Goal: Check status: Check status

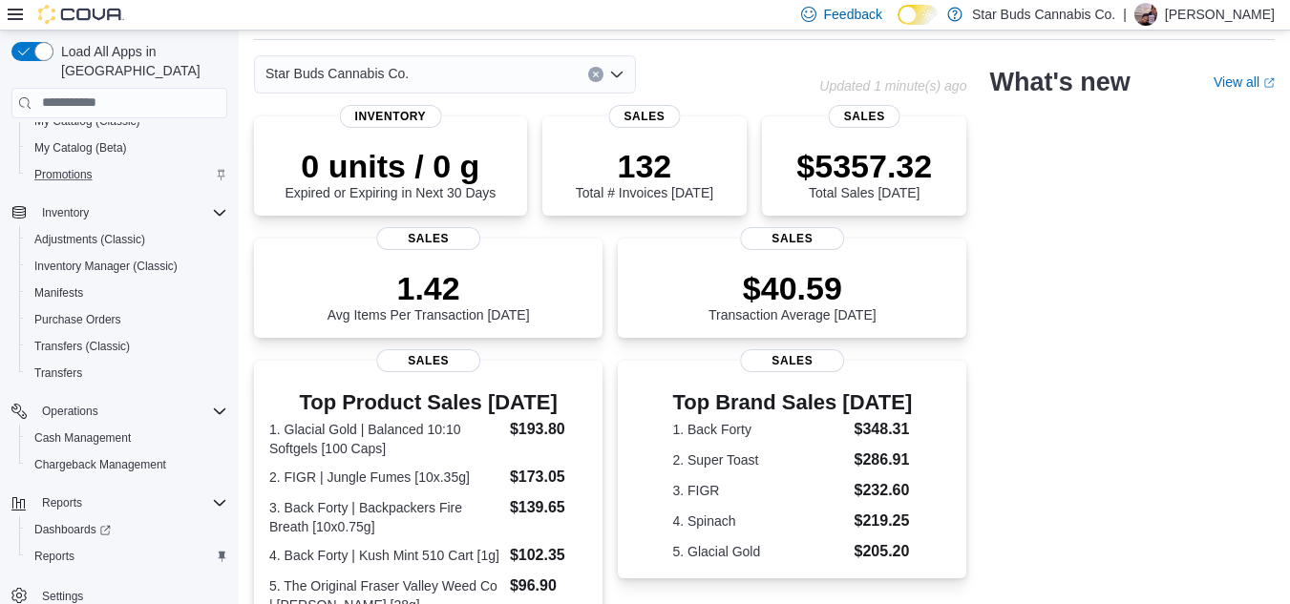
scroll to position [70, 0]
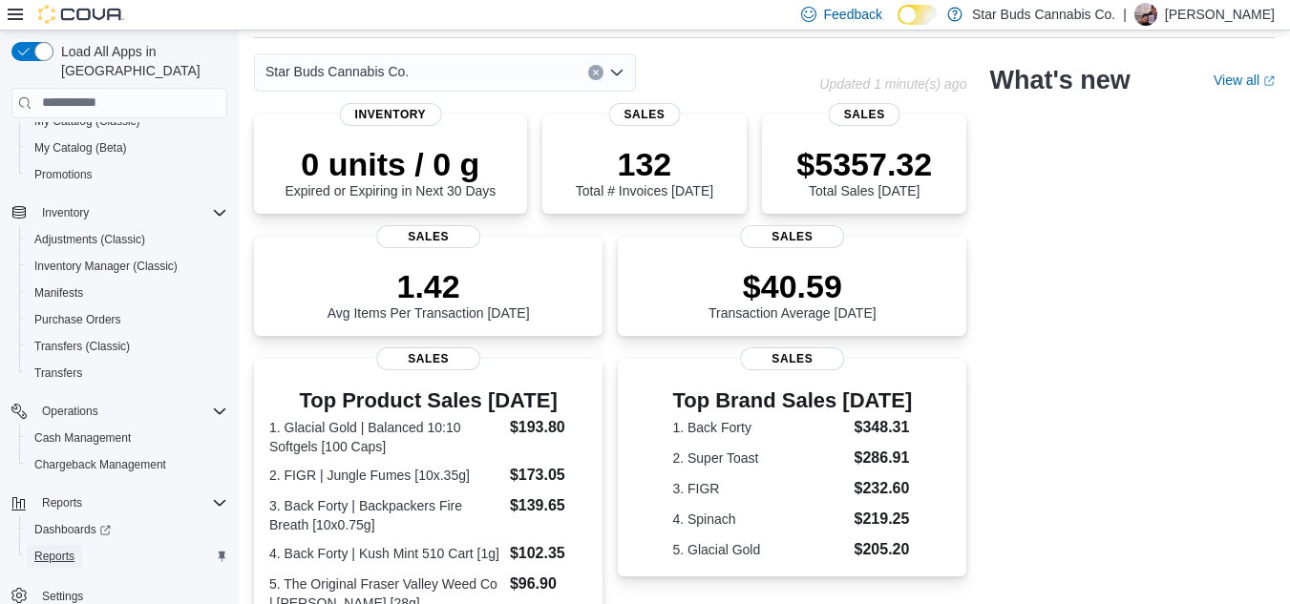
click at [64, 549] on span "Reports" at bounding box center [54, 556] width 40 height 15
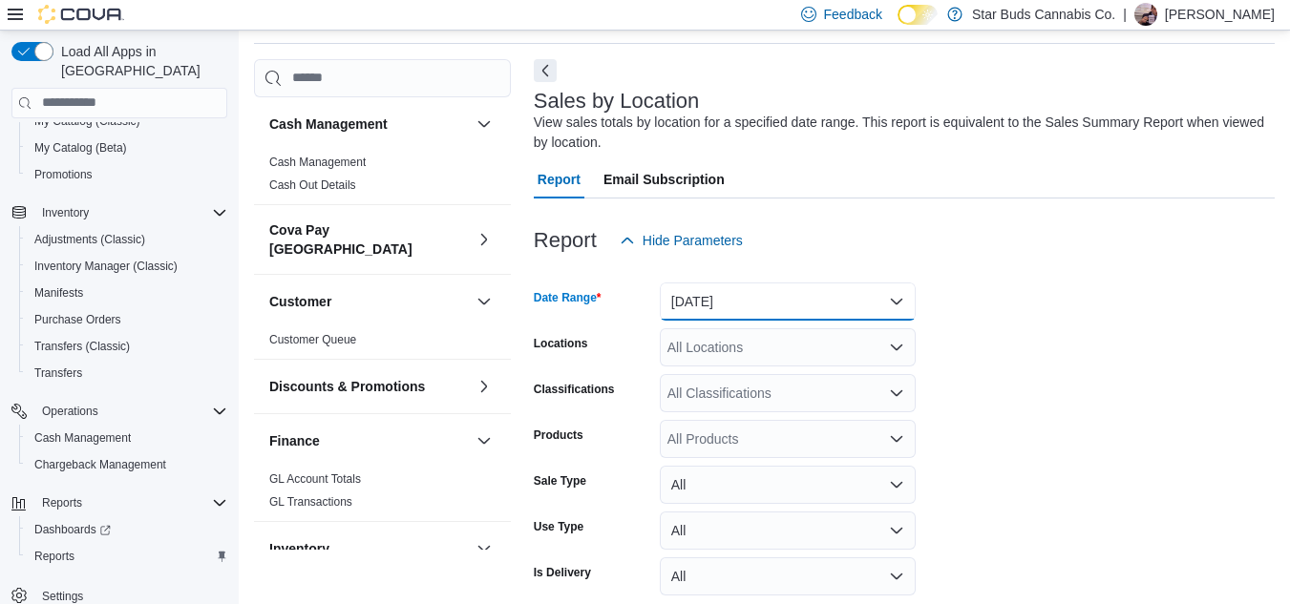
click at [760, 303] on button "[DATE]" at bounding box center [788, 302] width 256 height 38
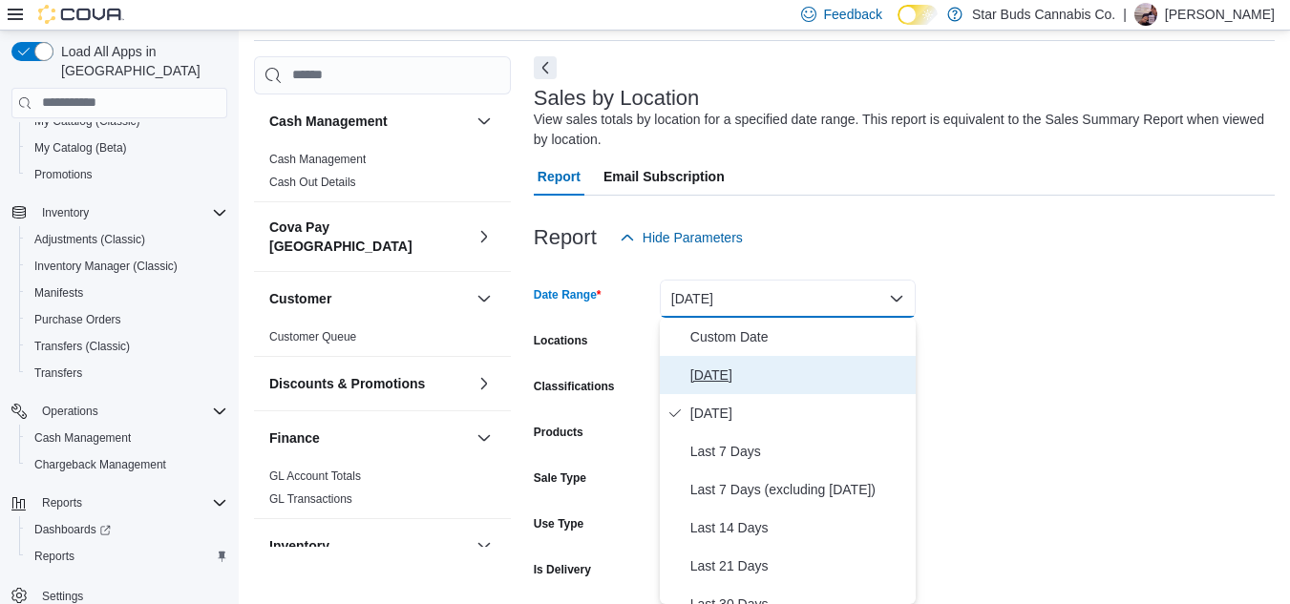
click at [736, 387] on button "[DATE]" at bounding box center [788, 375] width 256 height 38
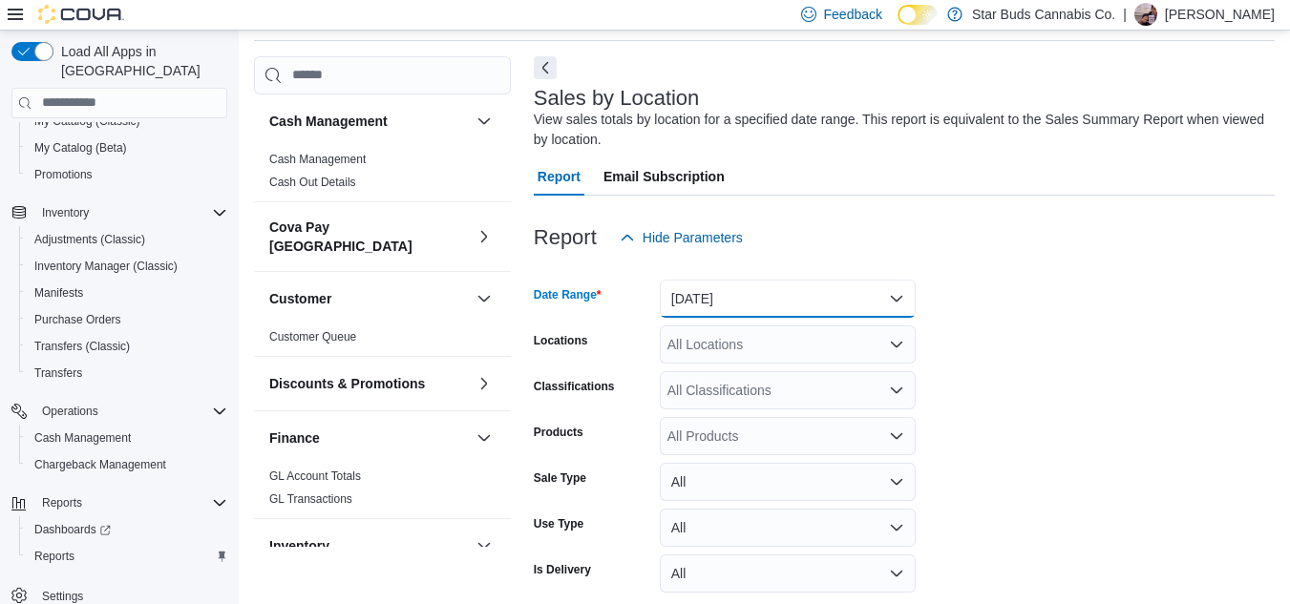
scroll to position [147, 0]
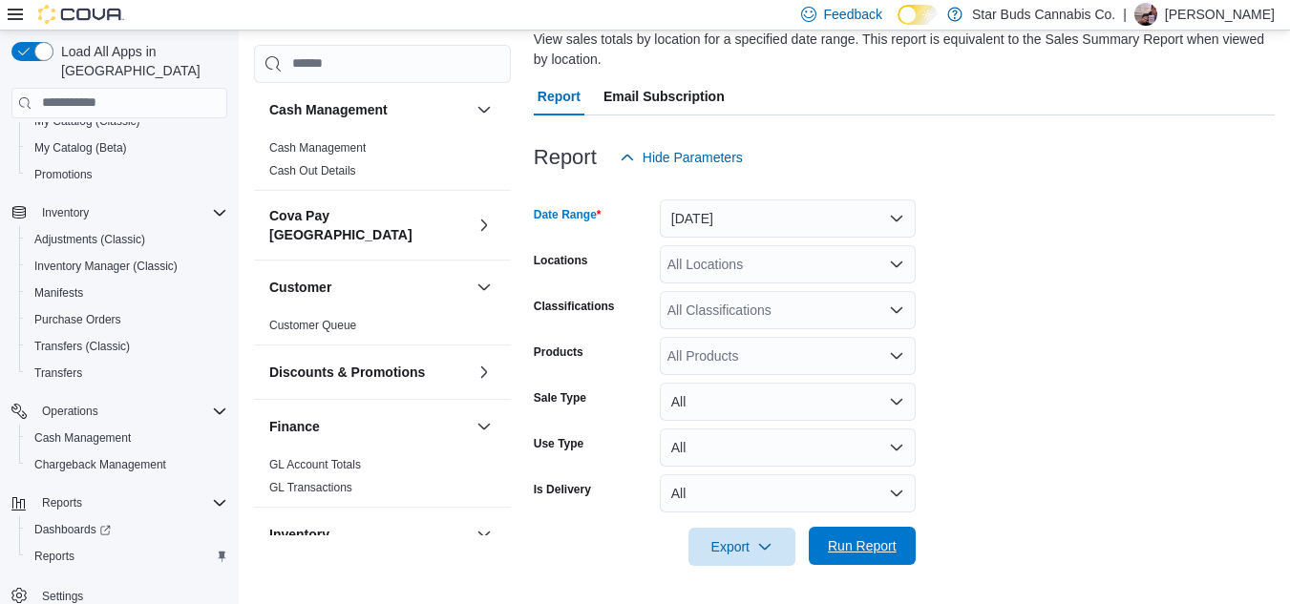
click at [876, 532] on span "Run Report" at bounding box center [862, 546] width 84 height 38
